Goal: Task Accomplishment & Management: Manage account settings

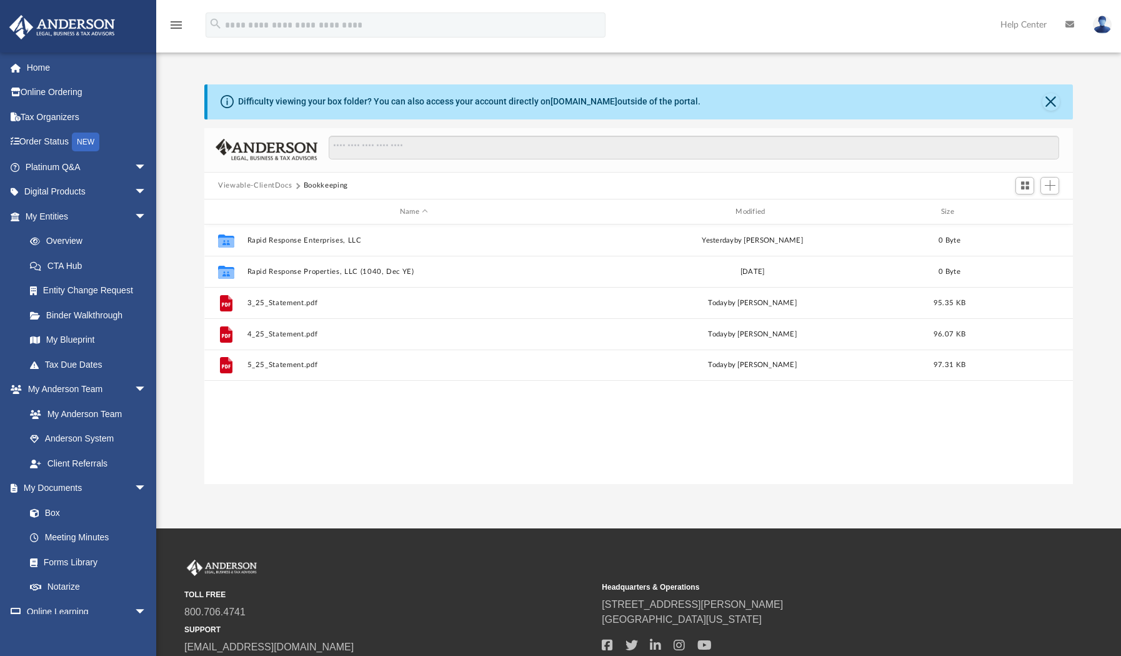
scroll to position [284, 868]
click at [74, 507] on link "Box" at bounding box center [91, 512] width 148 height 25
click at [61, 514] on link "Box" at bounding box center [91, 512] width 148 height 25
click at [267, 185] on button "Viewable-ClientDocs" at bounding box center [255, 185] width 74 height 11
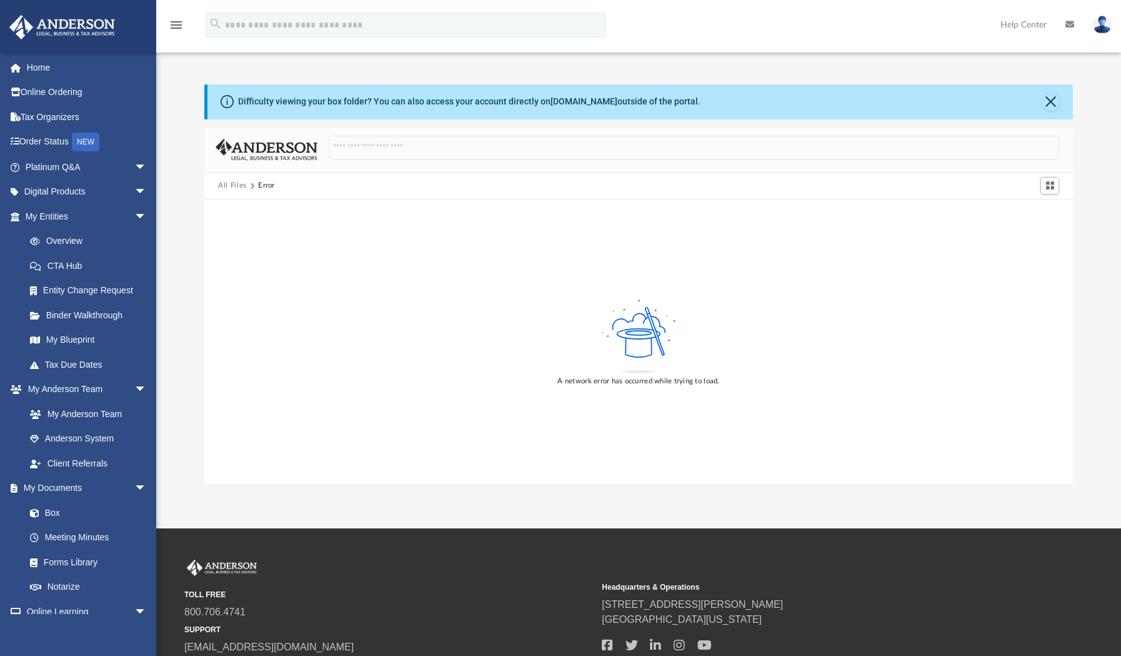
click at [234, 187] on button "All Files" at bounding box center [232, 185] width 29 height 11
click at [1054, 103] on button "Close" at bounding box center [1050, 101] width 17 height 17
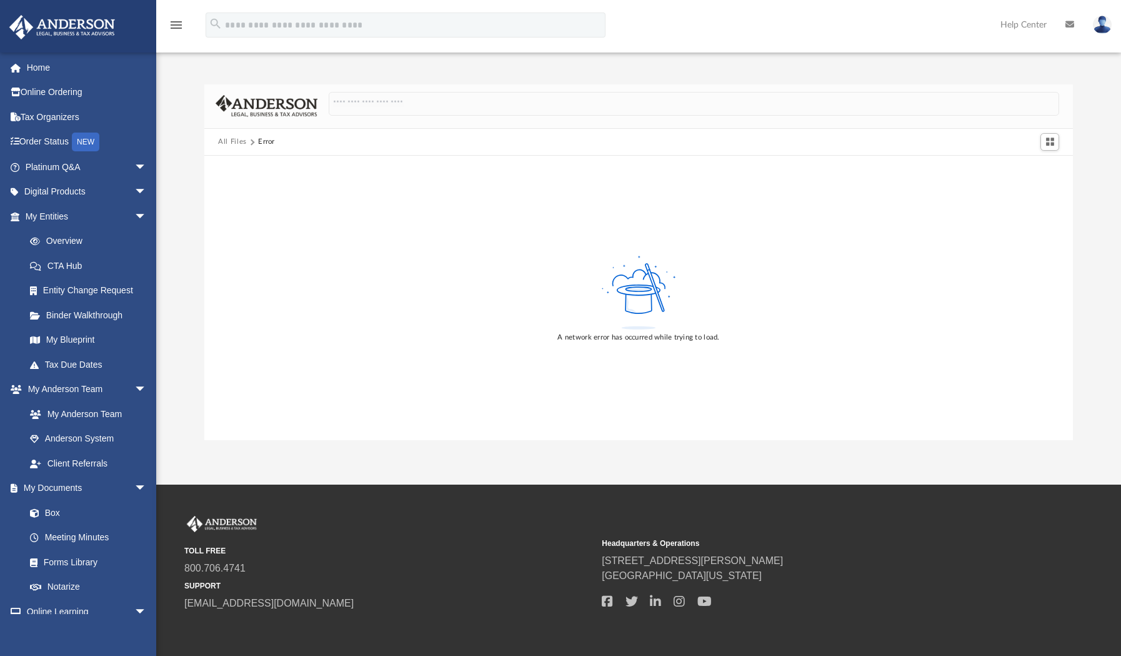
click at [236, 145] on button "All Files" at bounding box center [232, 141] width 29 height 11
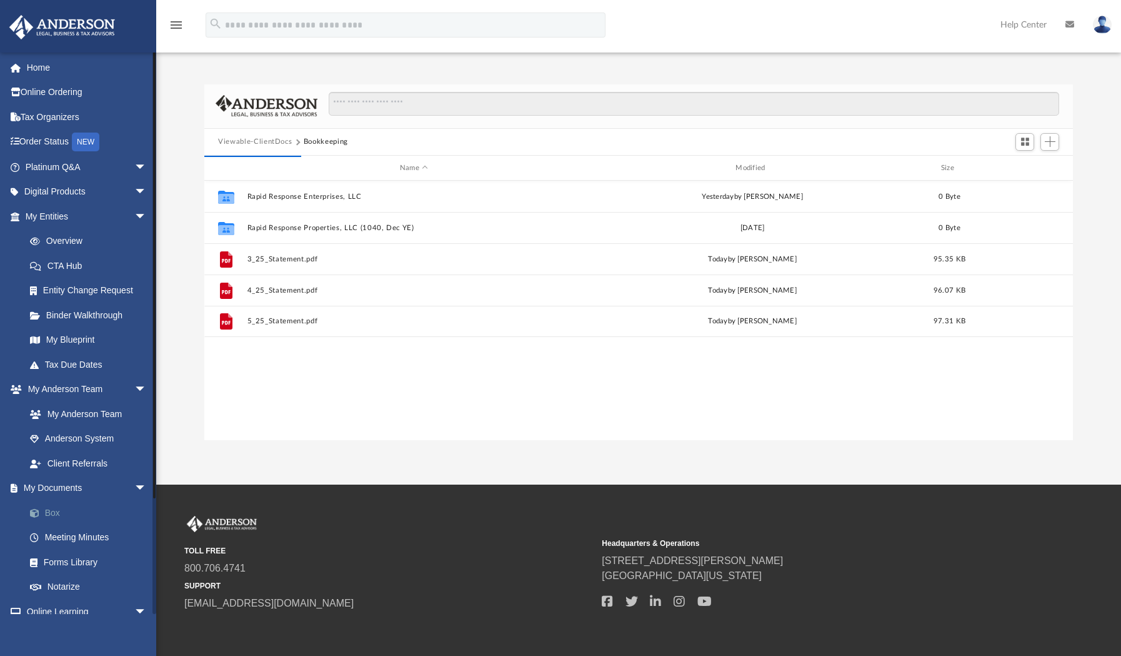
click at [56, 517] on link "Box" at bounding box center [91, 512] width 148 height 25
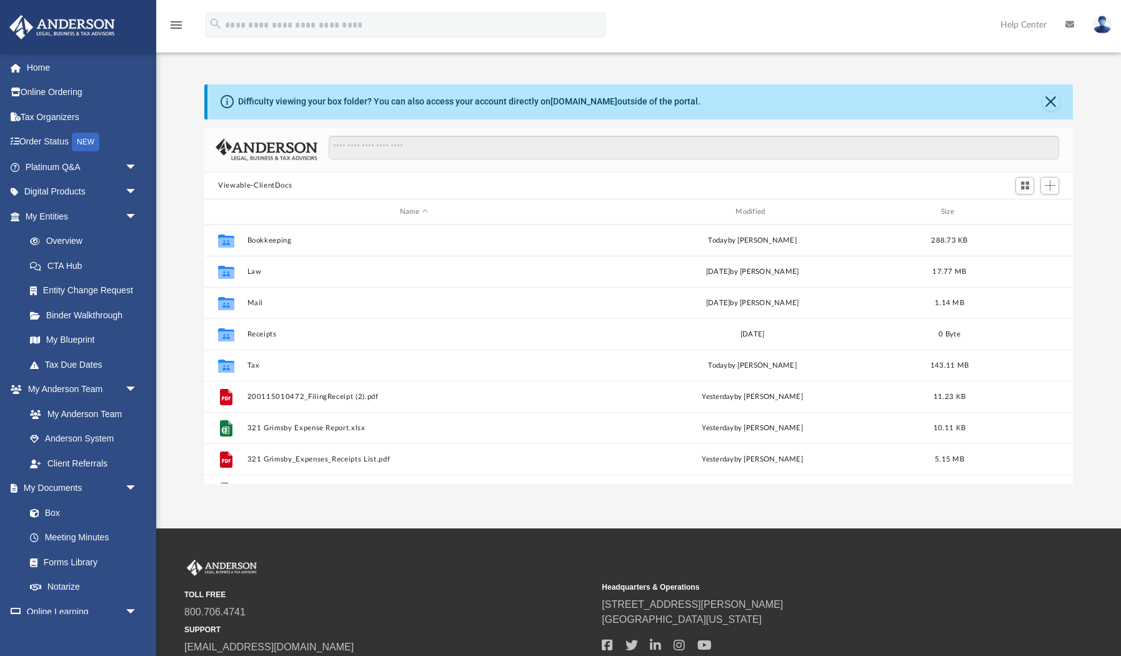
scroll to position [284, 868]
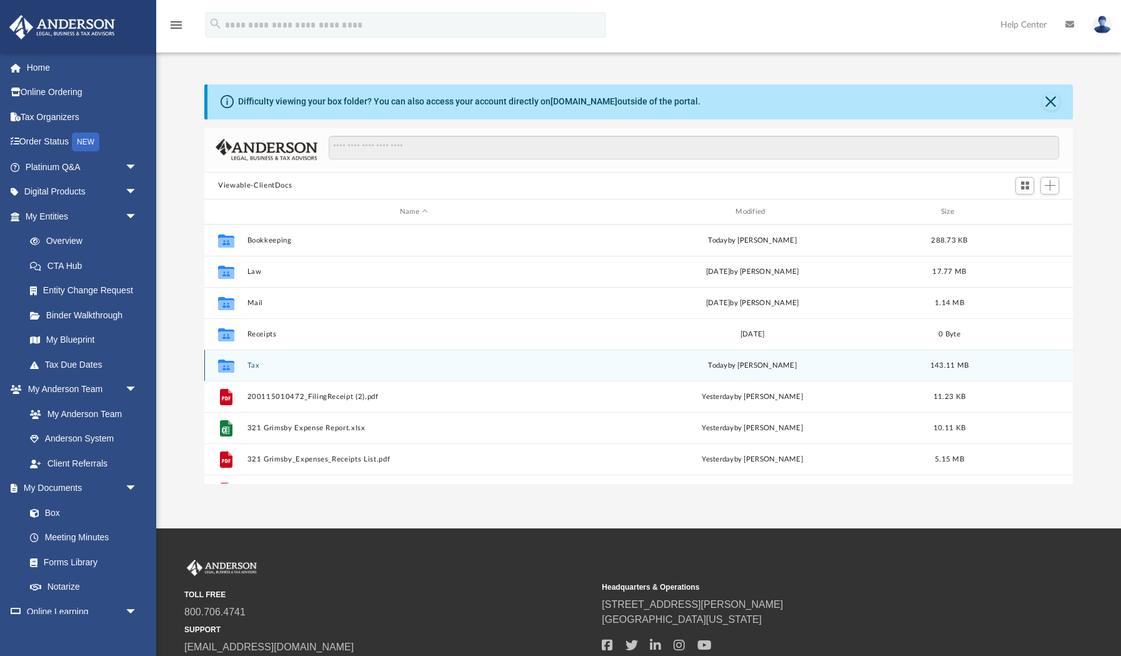
click at [254, 359] on div "Collaborated Folder Tax [DATE] by [PERSON_NAME] 143.11 MB" at bounding box center [638, 364] width 869 height 31
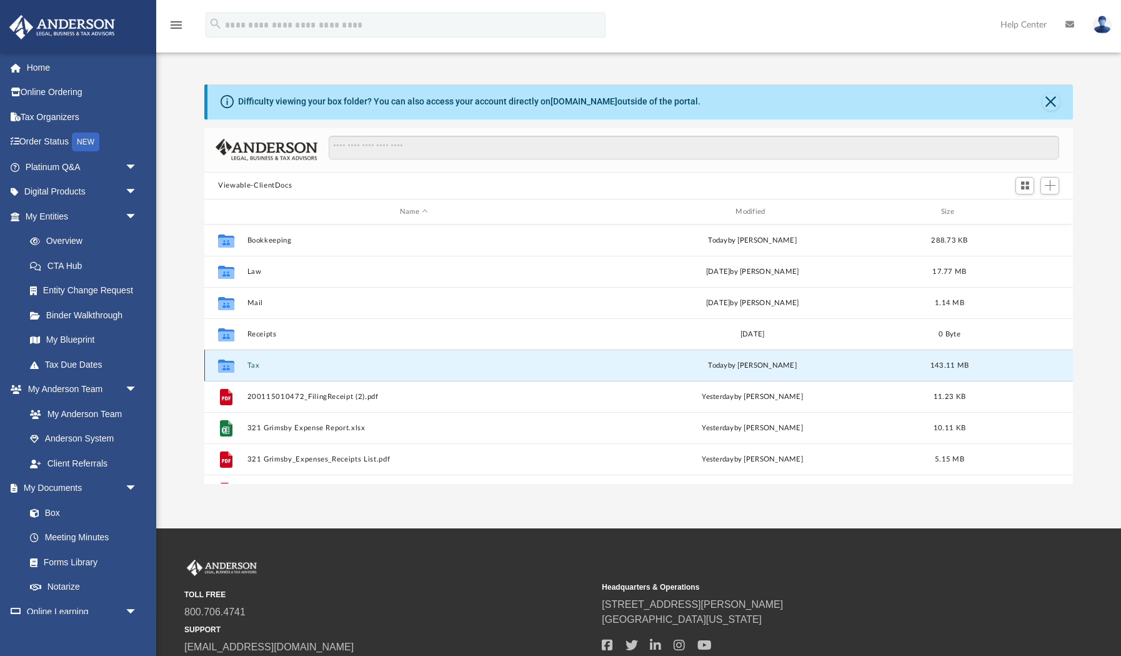
click at [254, 369] on button "Tax" at bounding box center [413, 365] width 333 height 8
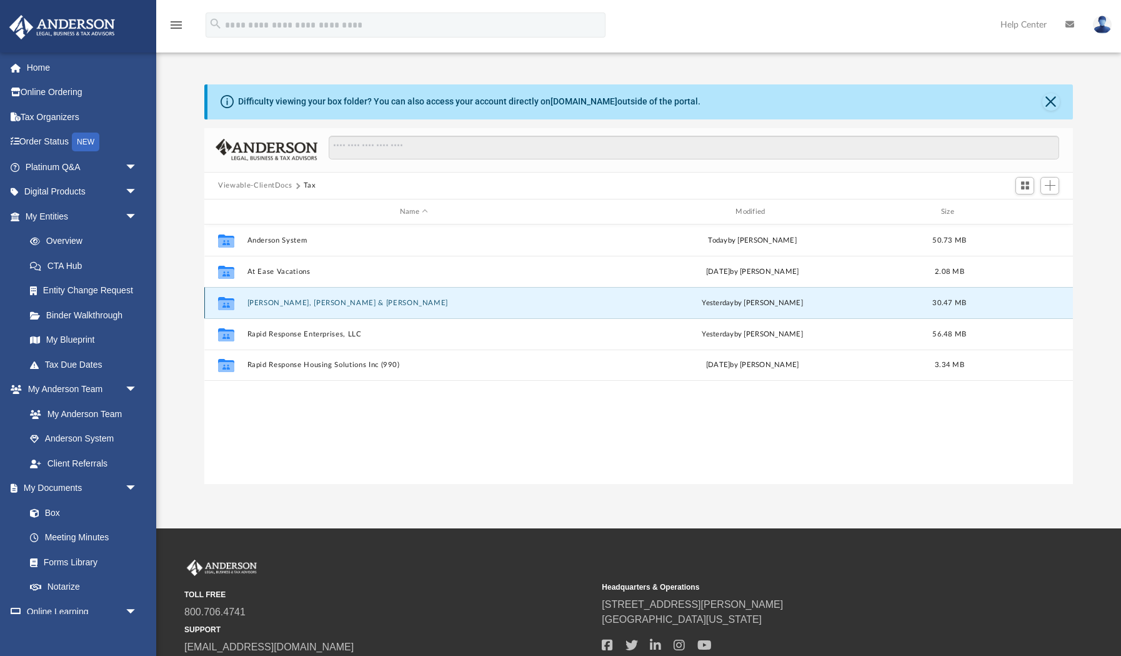
click at [274, 306] on button "[PERSON_NAME], [PERSON_NAME] & [PERSON_NAME]" at bounding box center [413, 303] width 333 height 8
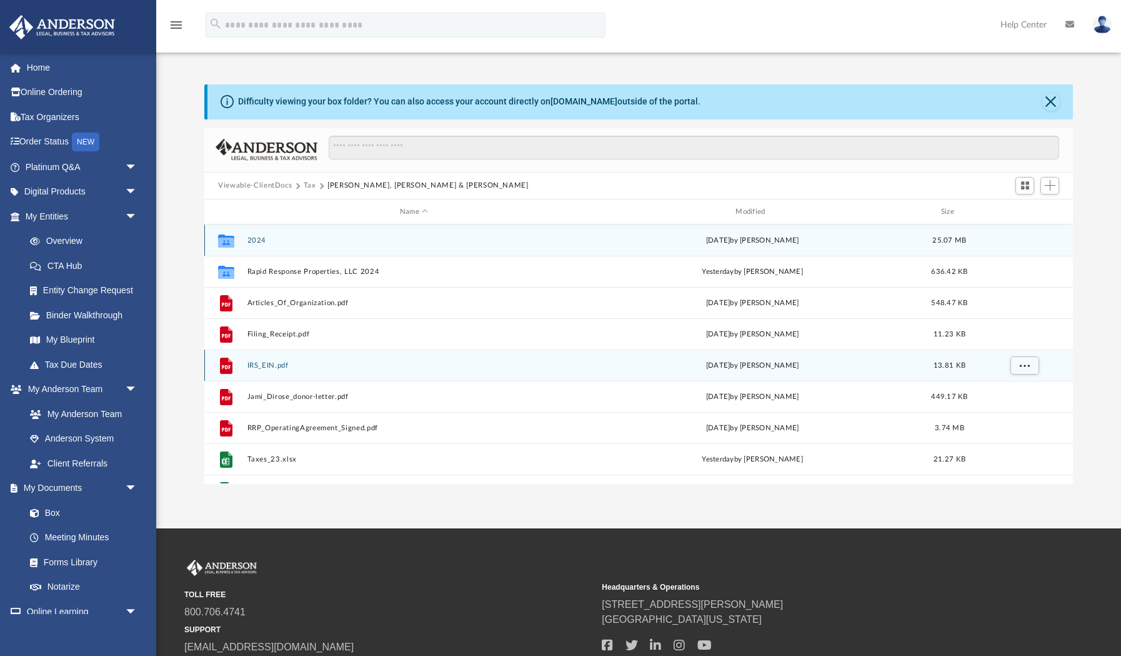
scroll to position [22, 0]
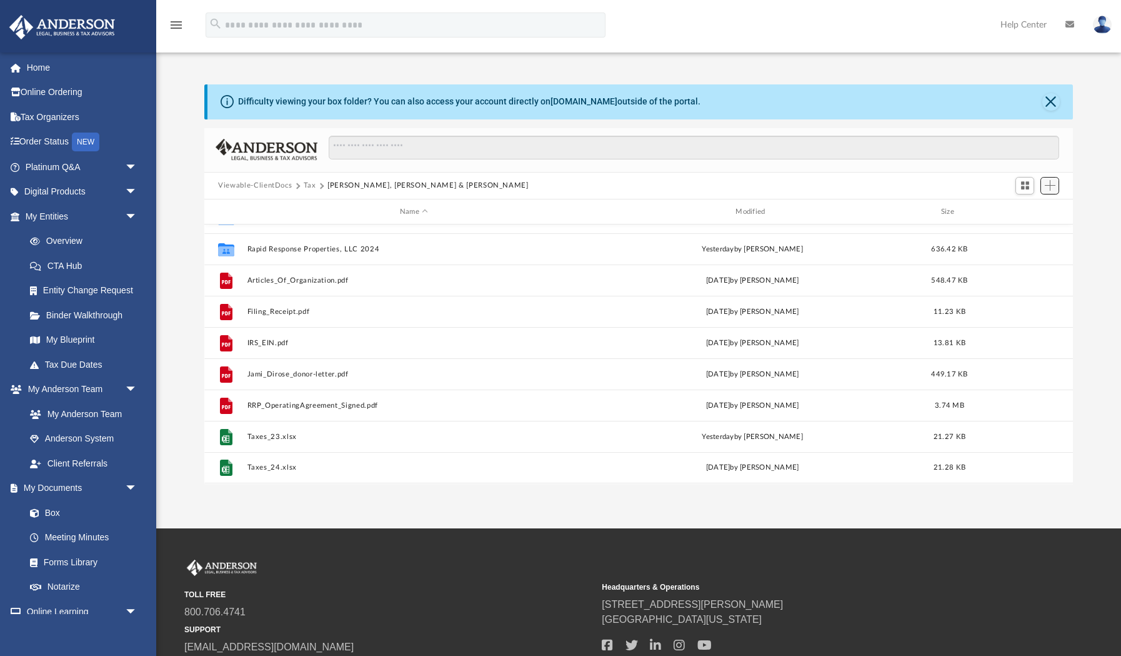
click at [1051, 187] on span "Add" at bounding box center [1050, 185] width 11 height 11
click at [1026, 214] on li "Upload" at bounding box center [1032, 210] width 40 height 13
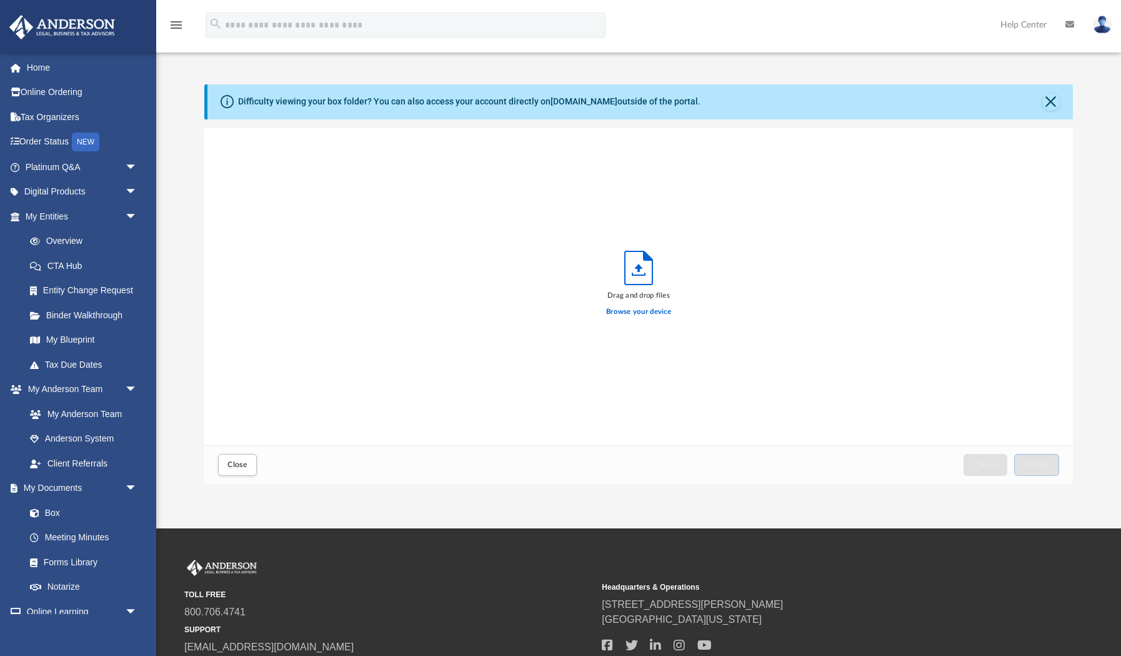
scroll to position [317, 868]
click at [635, 309] on label "Browse your device" at bounding box center [638, 311] width 65 height 11
click at [0, 0] on input "Browse your device" at bounding box center [0, 0] width 0 height 0
click at [1032, 465] on span "Upload" at bounding box center [1037, 464] width 26 height 7
click at [640, 311] on label "Select More Files" at bounding box center [638, 309] width 57 height 11
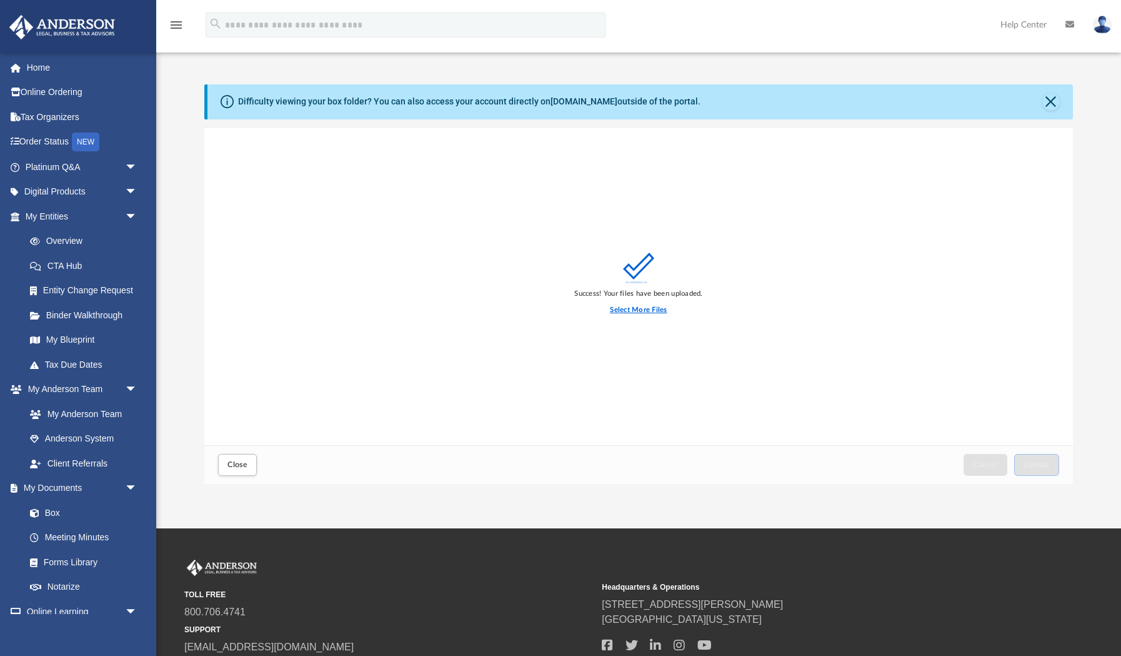
click at [0, 0] on input "Select More Files" at bounding box center [0, 0] width 0 height 0
click at [1054, 99] on button "Close" at bounding box center [1050, 101] width 17 height 17
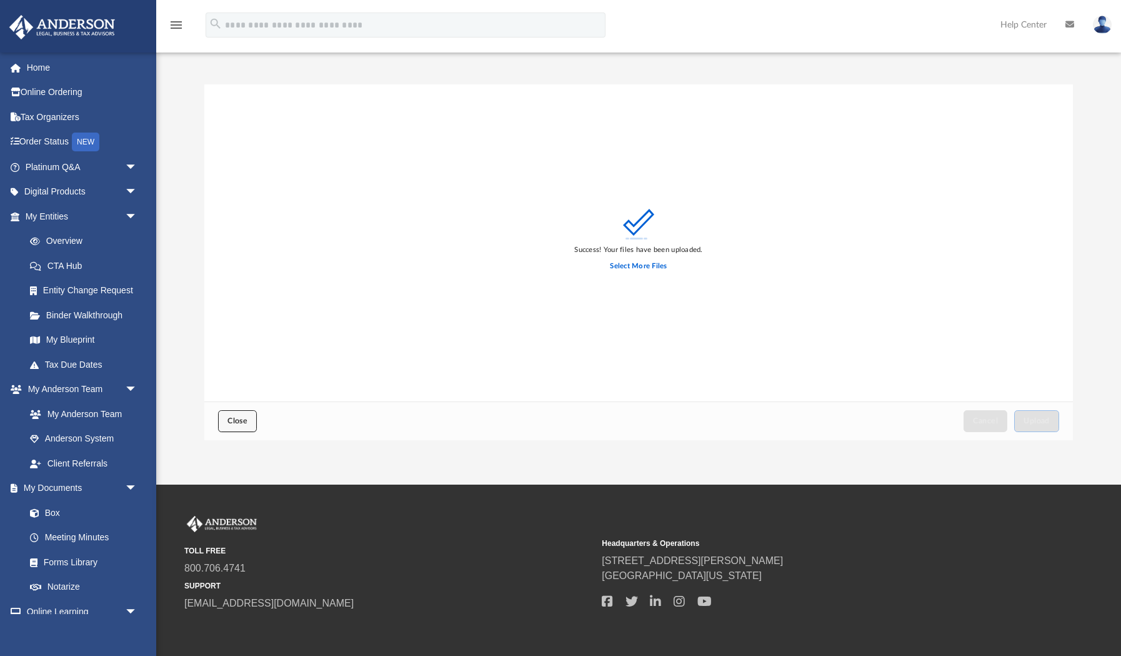
click at [229, 429] on button "Close" at bounding box center [237, 421] width 39 height 22
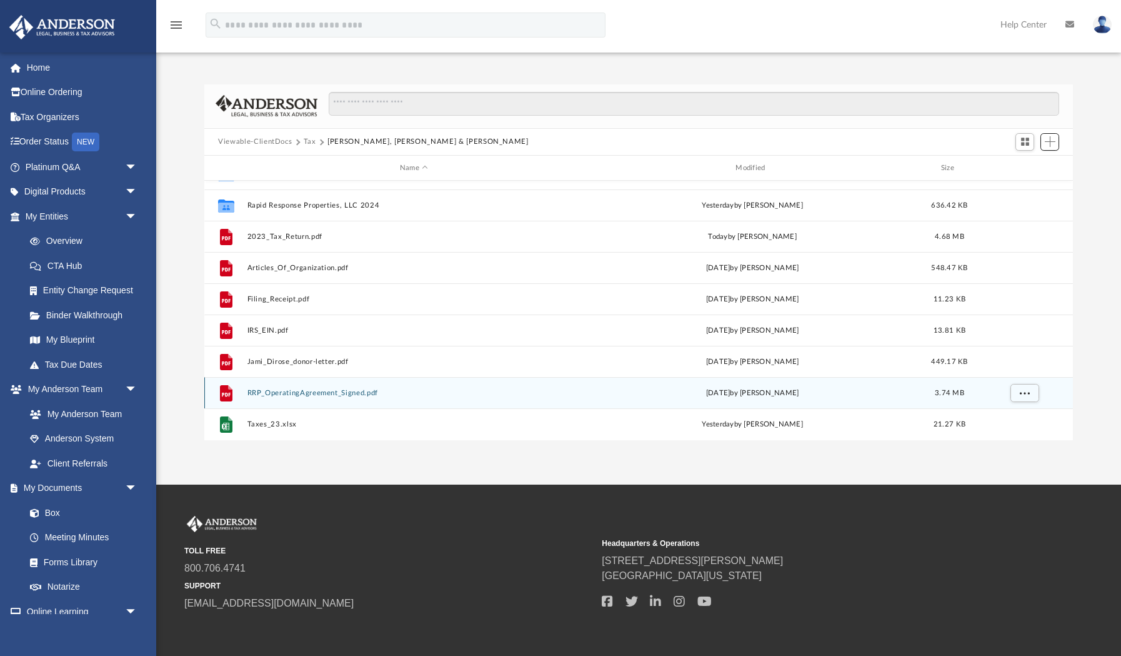
scroll to position [0, 0]
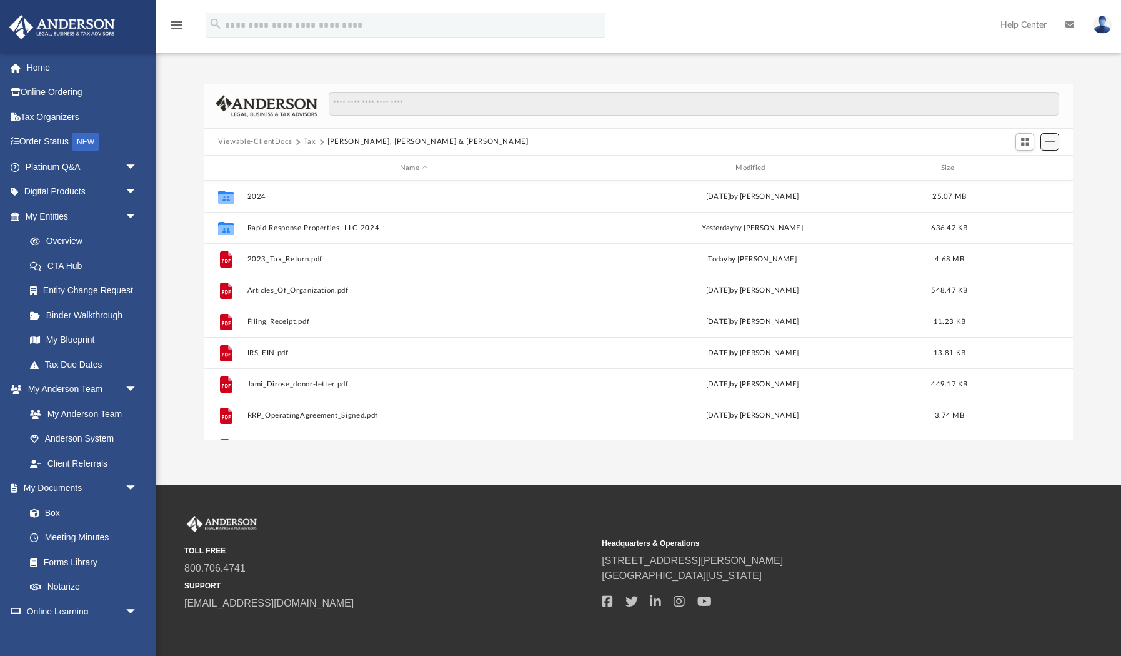
click at [1043, 143] on button "Add" at bounding box center [1050, 141] width 19 height 17
click at [1024, 190] on li "New Folder" at bounding box center [1032, 186] width 40 height 13
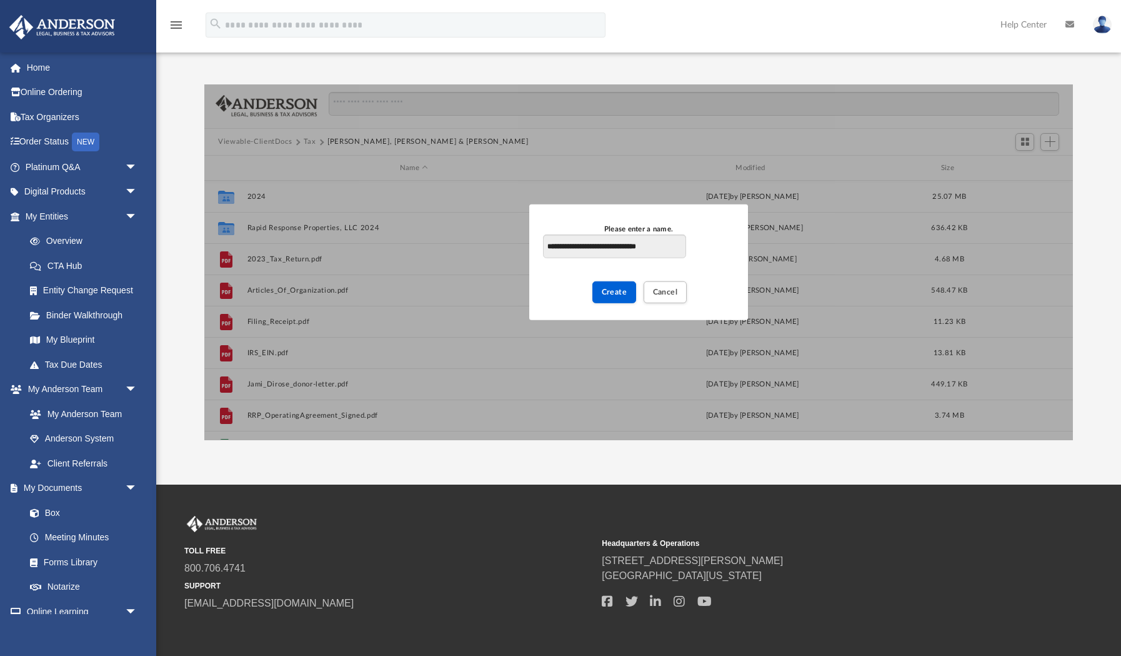
type input "**********"
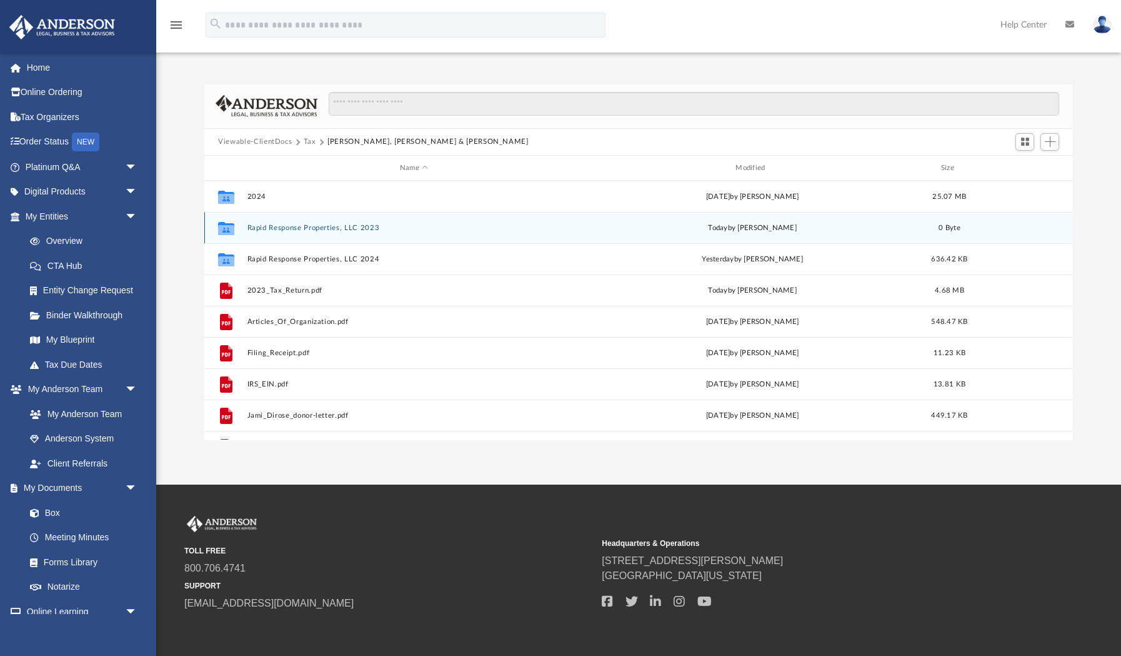
click at [281, 231] on button "Rapid Response Properties, LLC 2023" at bounding box center [413, 228] width 333 height 8
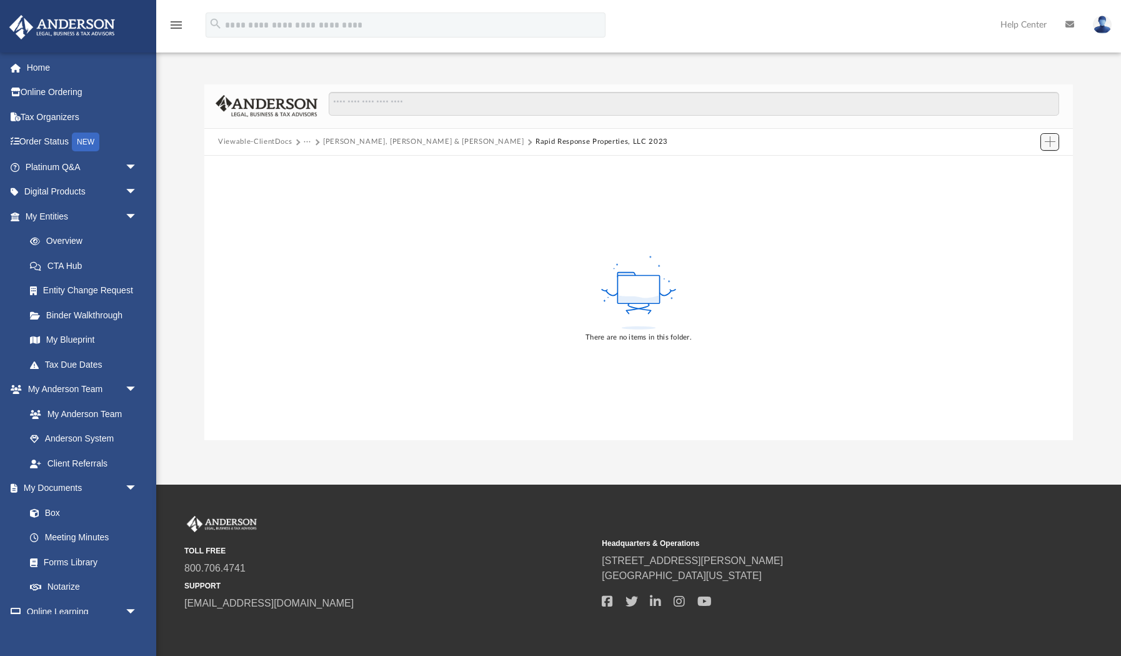
click at [1045, 142] on span "Add" at bounding box center [1050, 141] width 11 height 11
click at [1021, 167] on li "Upload" at bounding box center [1032, 167] width 40 height 13
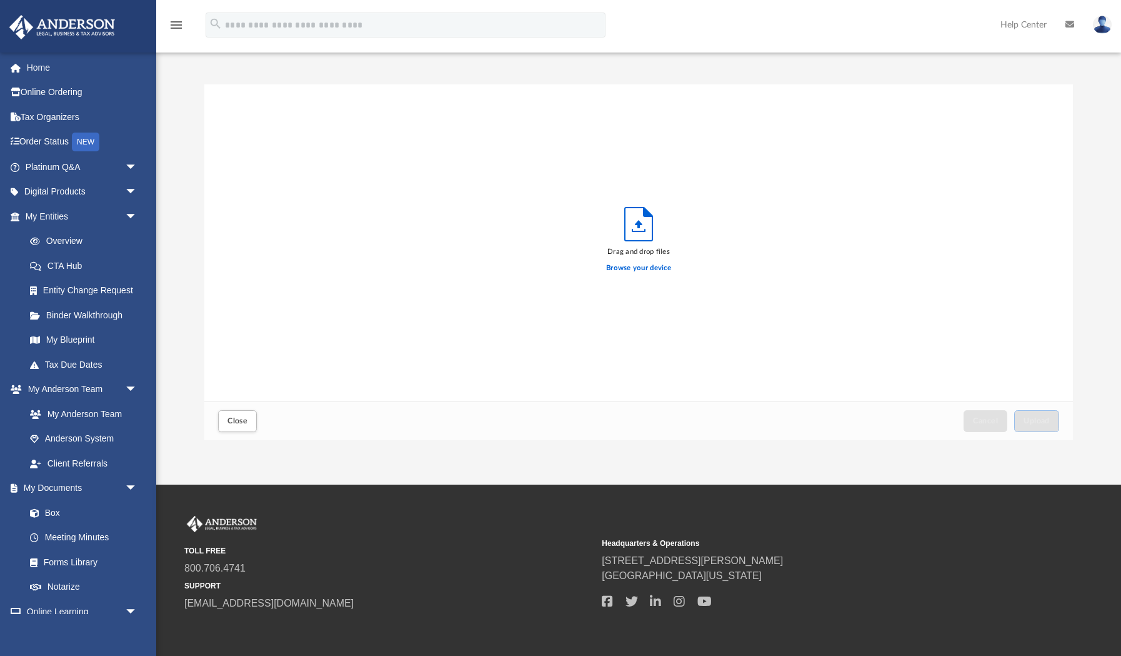
scroll to position [317, 868]
click at [615, 266] on label "Browse your device" at bounding box center [638, 267] width 65 height 11
click at [0, 0] on input "Browse your device" at bounding box center [0, 0] width 0 height 0
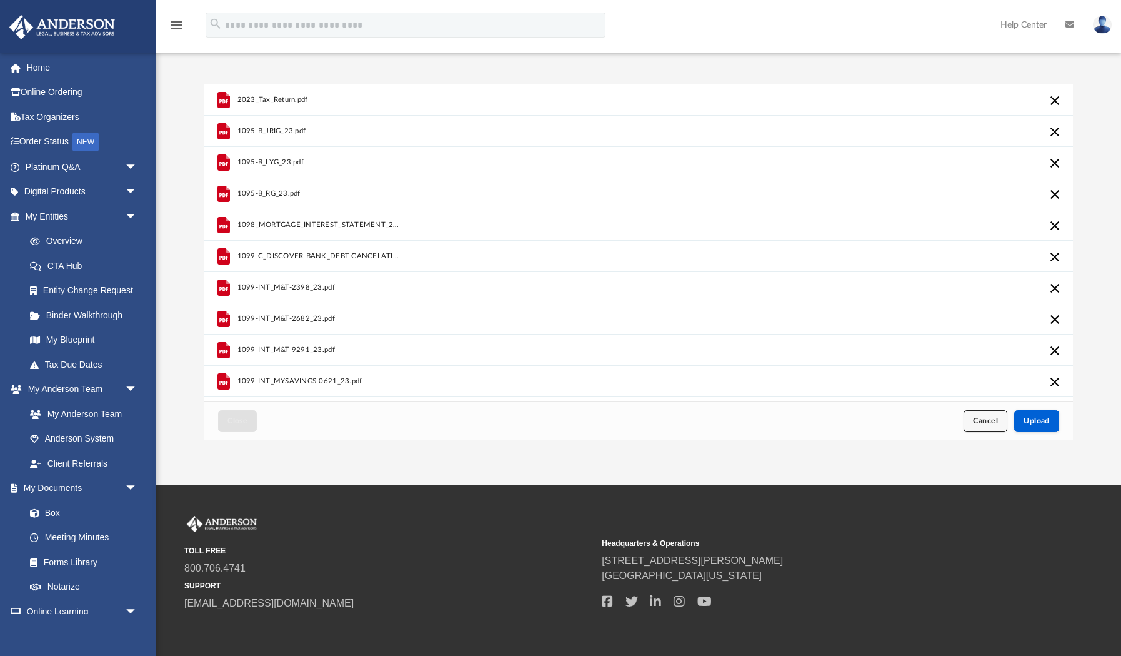
click at [977, 417] on span "Cancel" at bounding box center [985, 420] width 25 height 7
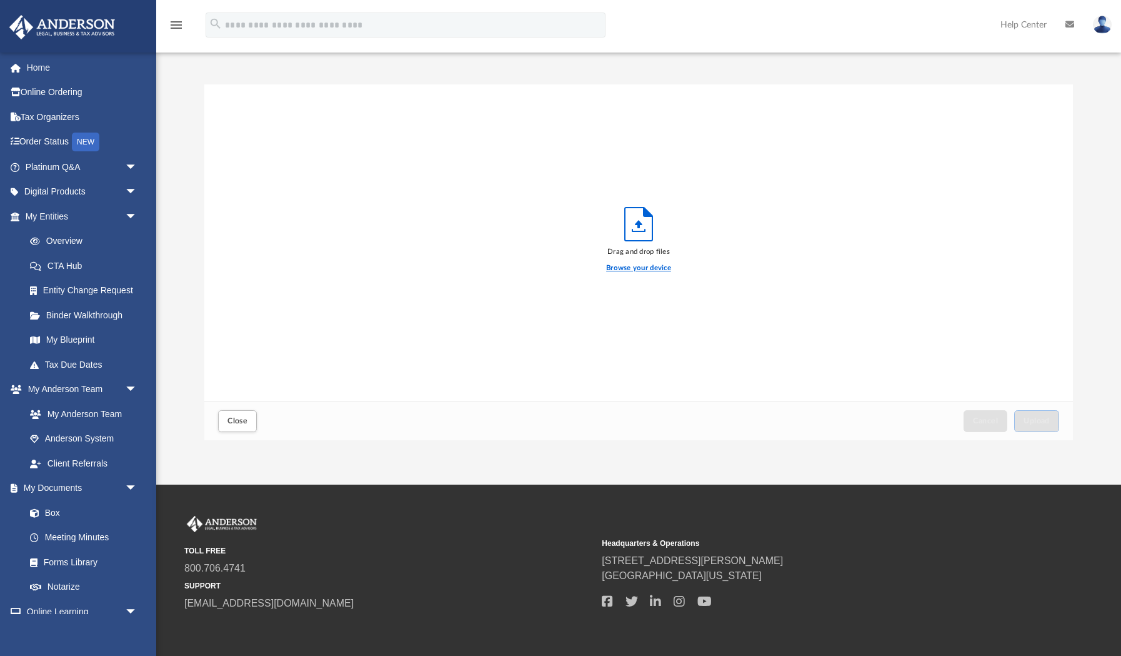
click at [641, 269] on label "Browse your device" at bounding box center [638, 267] width 65 height 11
click at [0, 0] on input "Browse your device" at bounding box center [0, 0] width 0 height 0
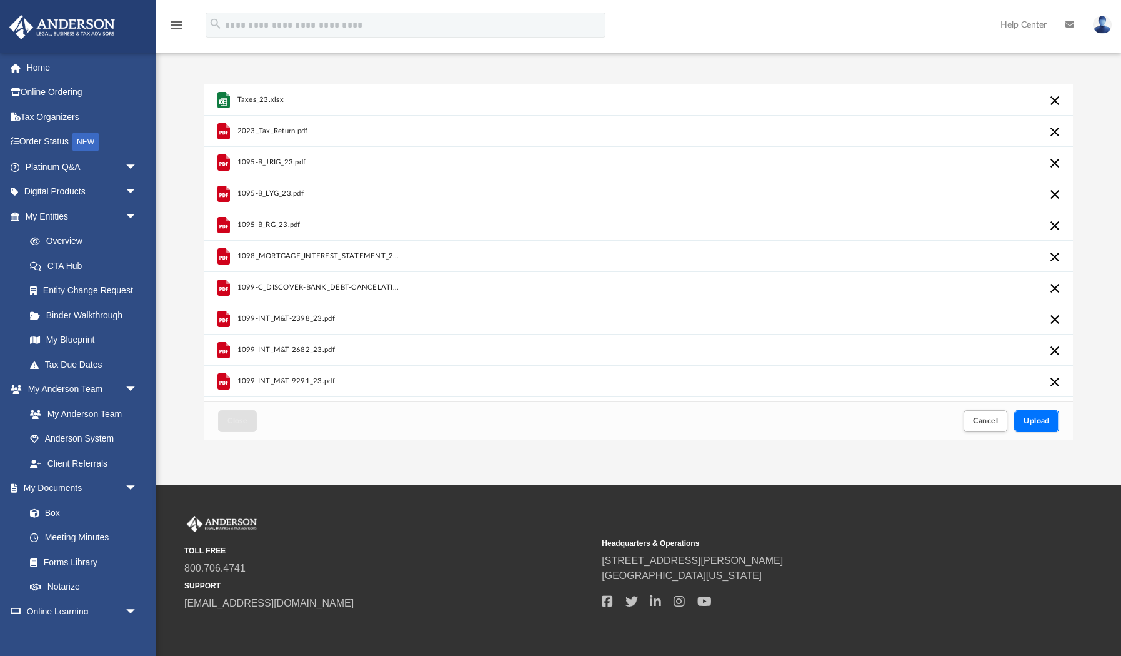
click at [1036, 426] on button "Upload" at bounding box center [1036, 421] width 45 height 22
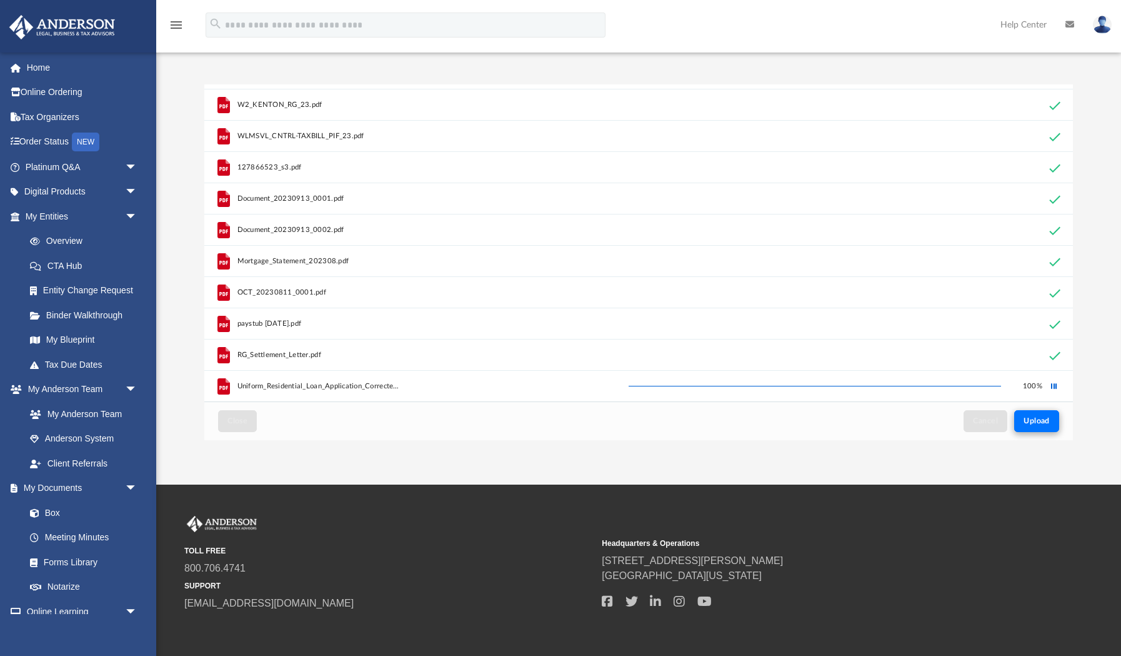
scroll to position [0, 0]
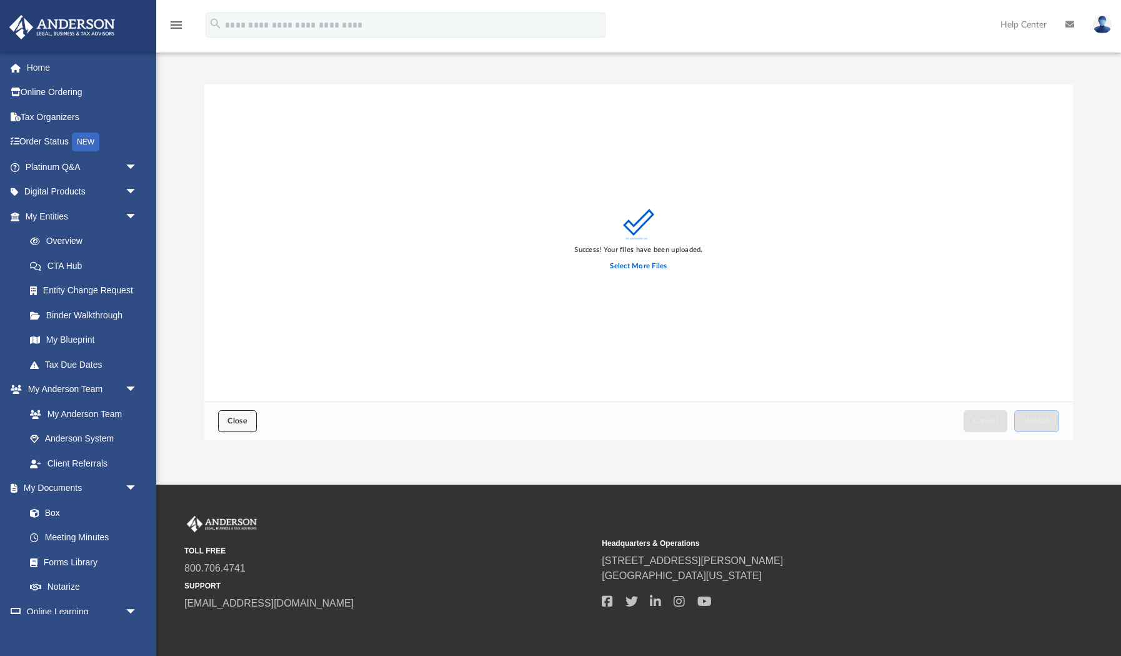
click at [236, 422] on span "Close" at bounding box center [237, 420] width 20 height 7
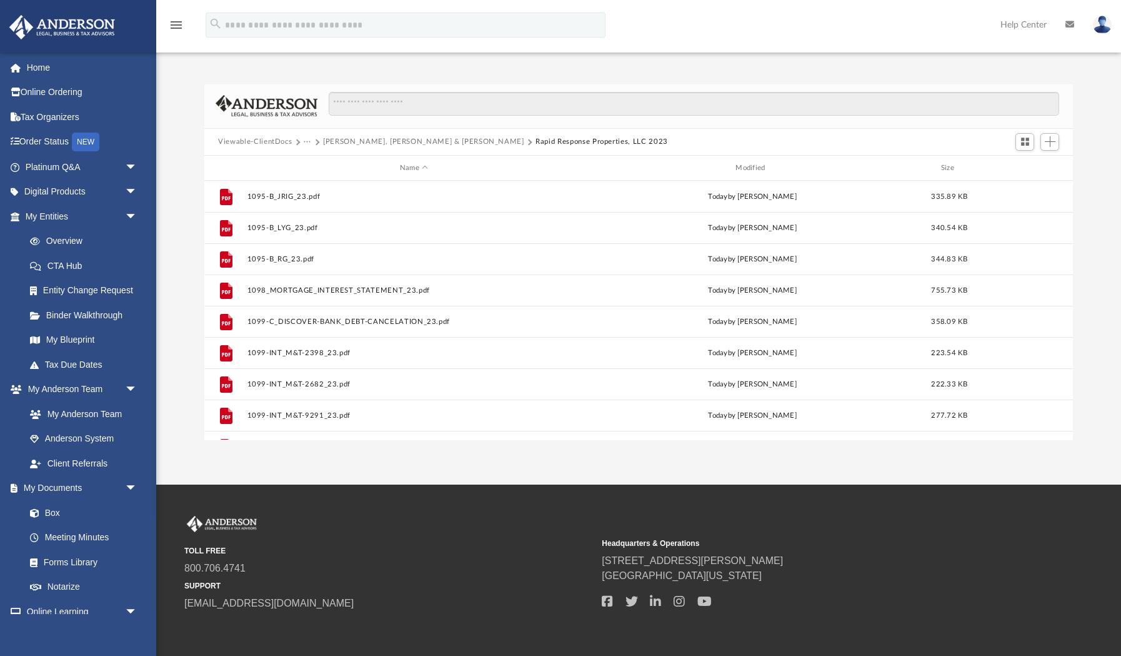
click at [406, 143] on button "[PERSON_NAME], [PERSON_NAME] & [PERSON_NAME]" at bounding box center [423, 141] width 201 height 11
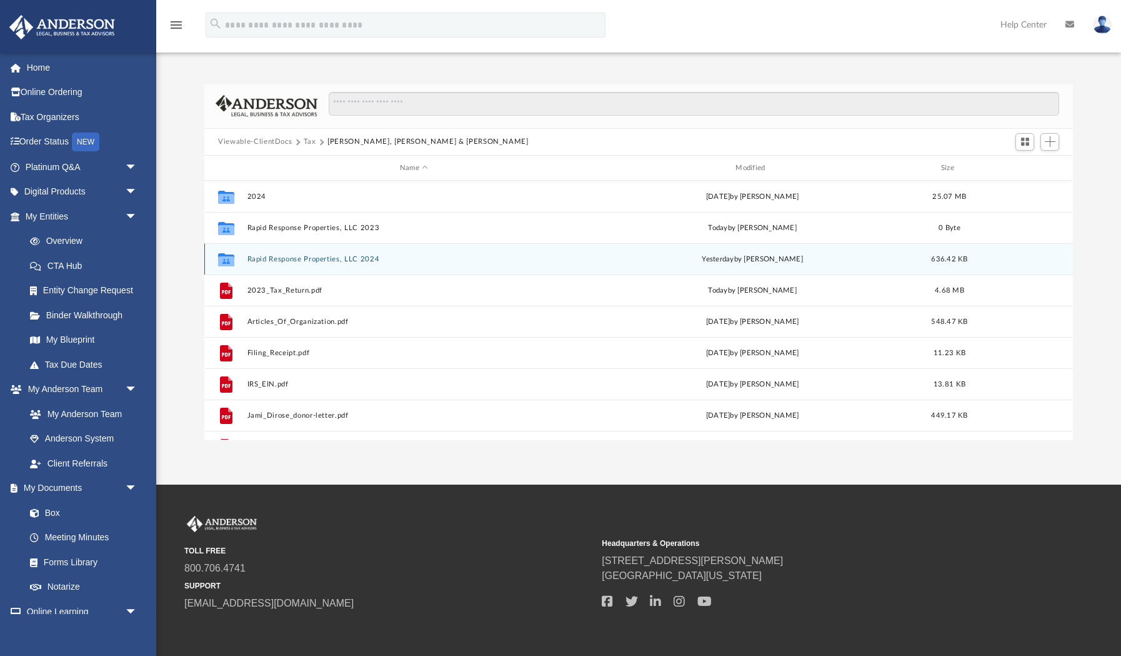
click at [337, 257] on button "Rapid Response Properties, LLC 2024" at bounding box center [413, 259] width 333 height 8
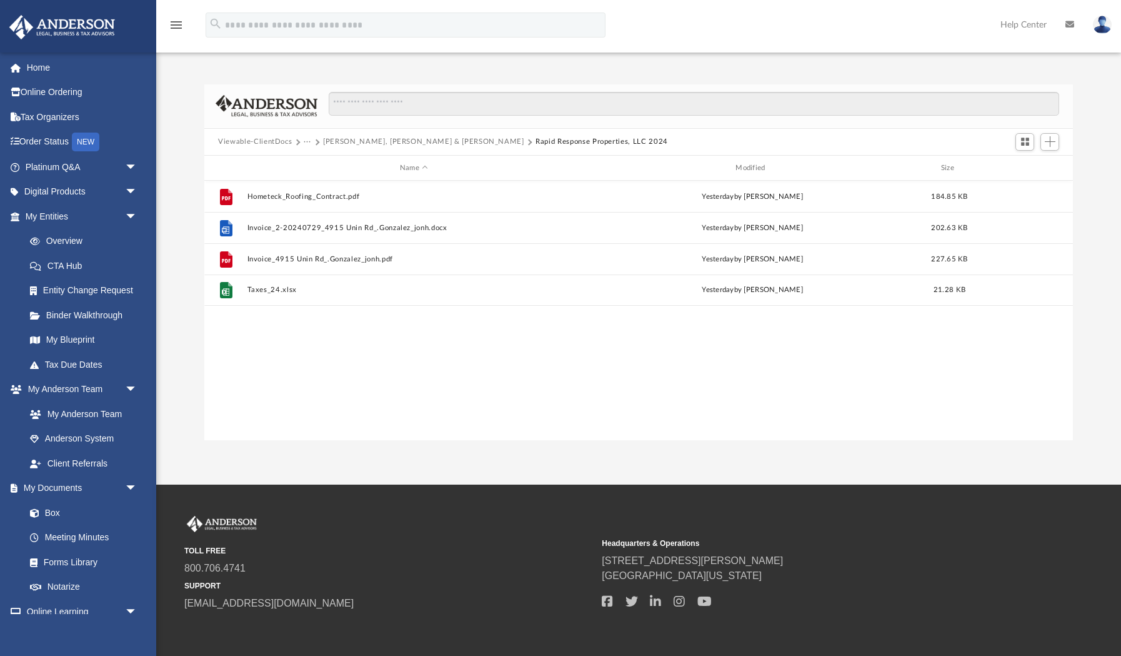
click at [906, 365] on div "File Hometeck_Roofing_Contract.pdf [DATE] by [PERSON_NAME] 184.85 KB File Invoi…" at bounding box center [638, 310] width 869 height 259
click at [1051, 137] on span "Add" at bounding box center [1050, 141] width 11 height 11
click at [1025, 164] on li "Upload" at bounding box center [1032, 167] width 40 height 13
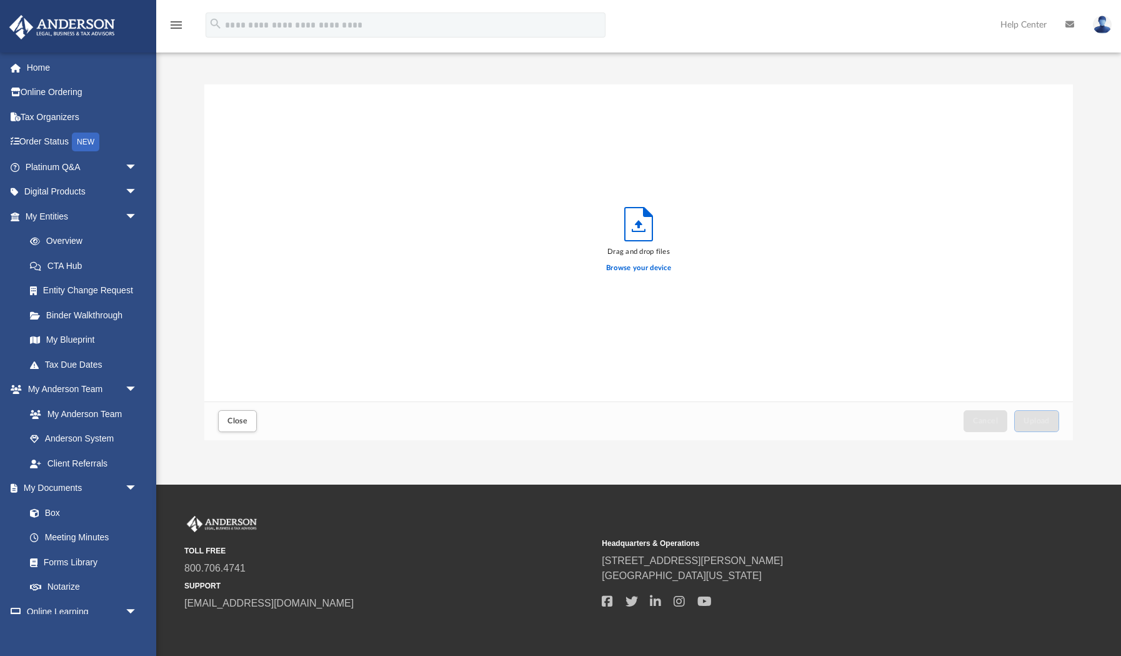
scroll to position [317, 868]
click at [642, 271] on label "Browse your device" at bounding box center [638, 267] width 65 height 11
click at [0, 0] on input "Browse your device" at bounding box center [0, 0] width 0 height 0
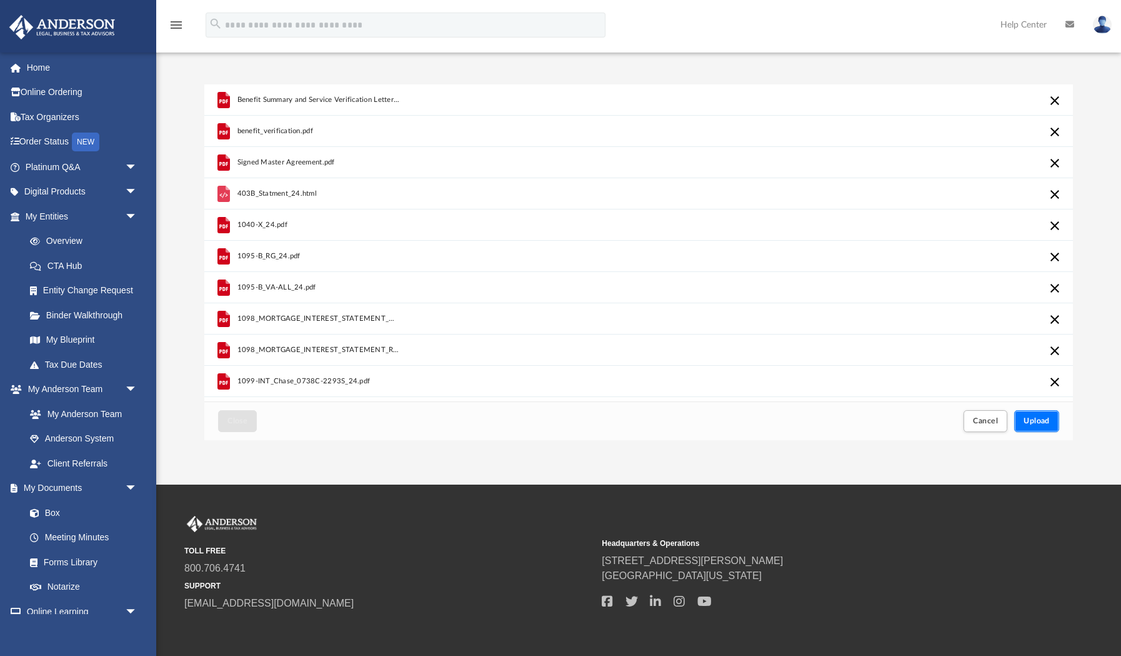
click at [1032, 421] on span "Upload" at bounding box center [1037, 420] width 26 height 7
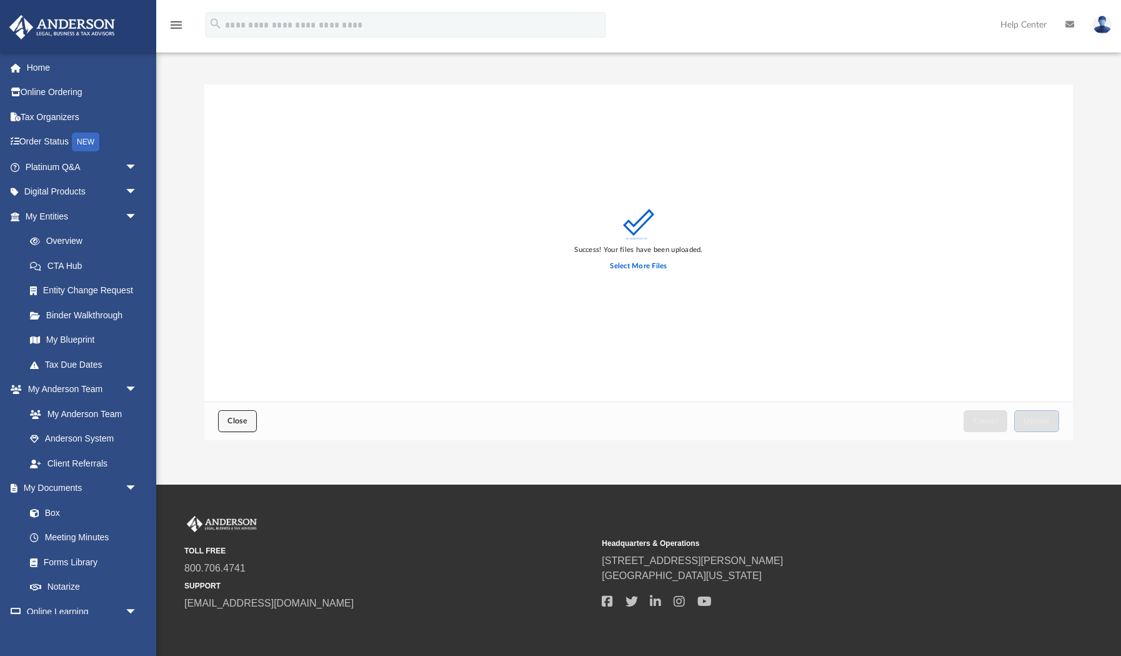
click at [233, 431] on button "Close" at bounding box center [237, 421] width 39 height 22
